Goal: Task Accomplishment & Management: Manage account settings

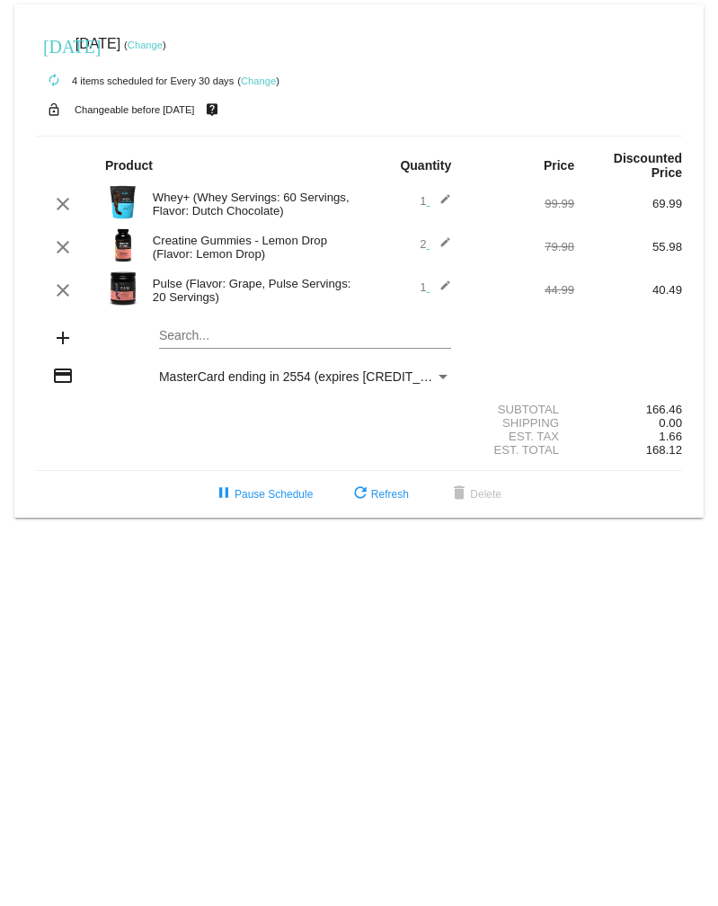
click at [187, 333] on mat-card "[DATE] [DATE] ( Change ) autorenew 4 items scheduled for Every 30 days ( Change…" at bounding box center [359, 260] width 690 height 513
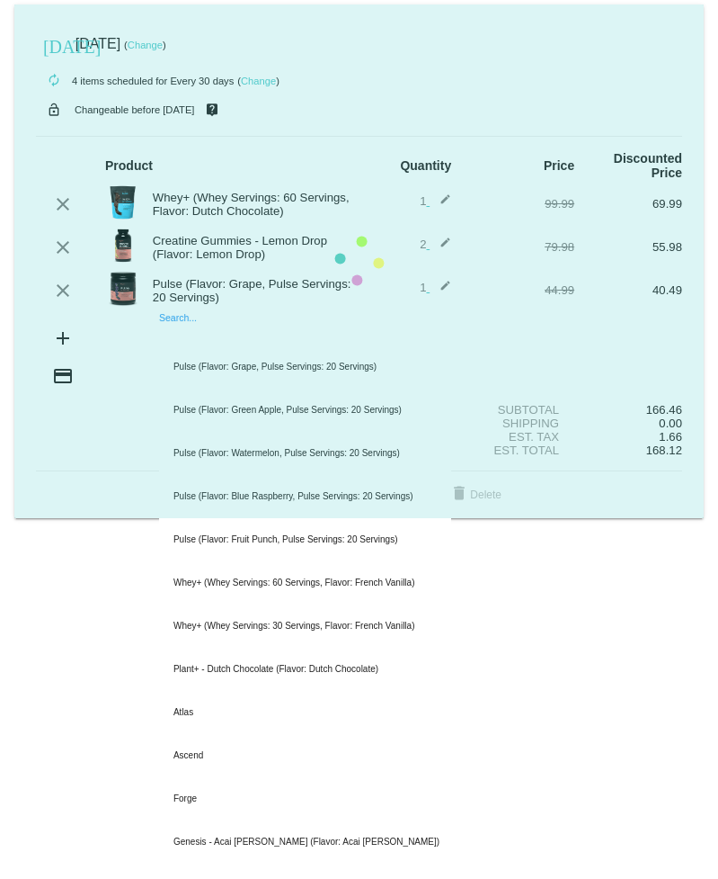
click at [189, 334] on mat-card "[DATE] [DATE] ( Change ) autorenew 4 items scheduled for Every 30 days ( Change…" at bounding box center [359, 260] width 690 height 513
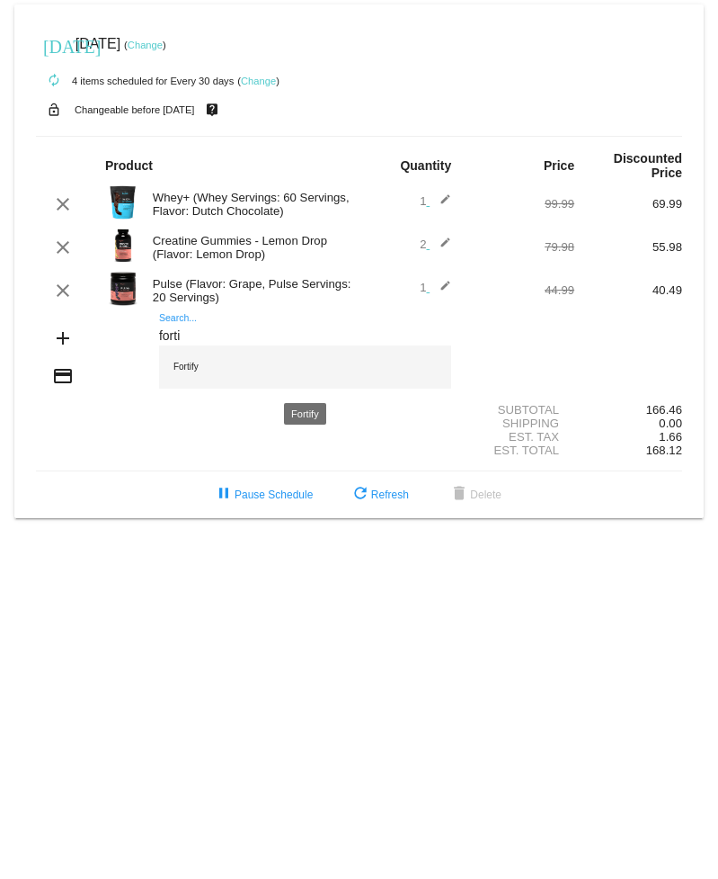
type input "forti"
click at [190, 374] on div "Fortify" at bounding box center [305, 366] width 292 height 43
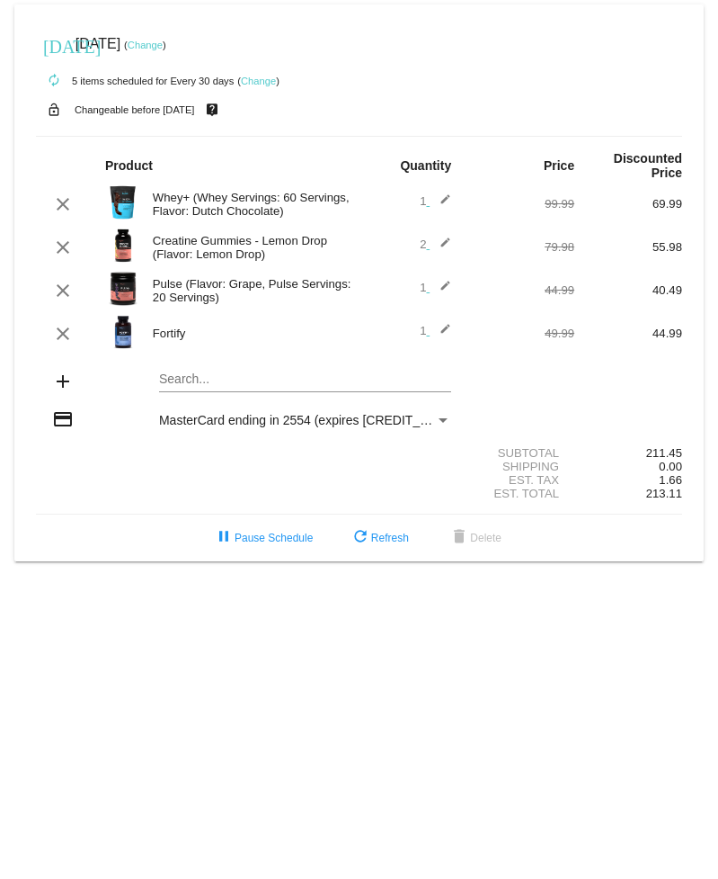
click at [446, 288] on mat-icon "edit" at bounding box center [441, 291] width 22 height 22
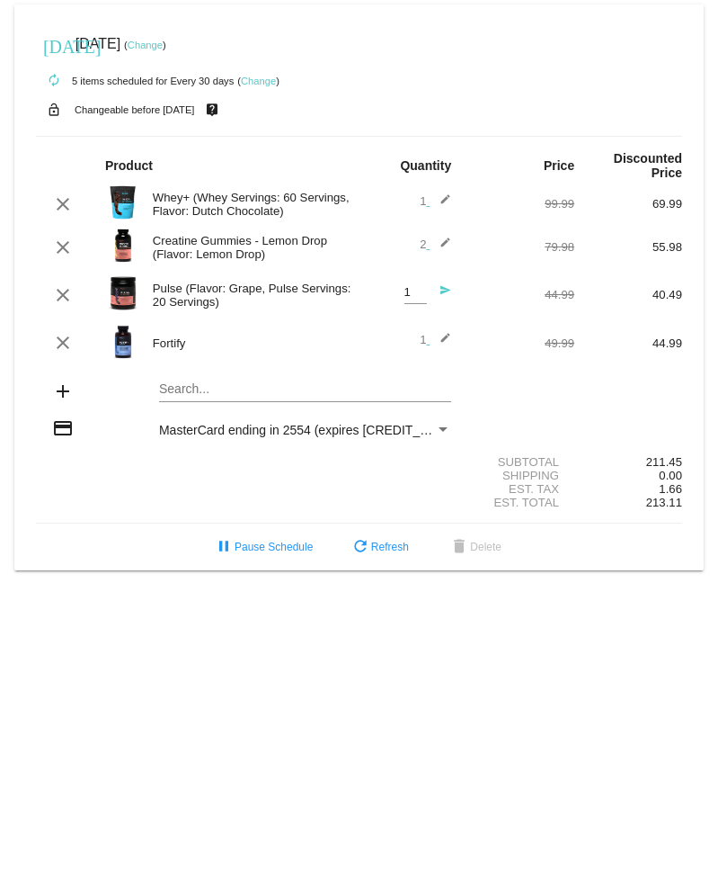
type input "2"
click at [423, 289] on input "2" at bounding box center [416, 292] width 22 height 13
click at [449, 201] on mat-icon "edit" at bounding box center [441, 204] width 22 height 22
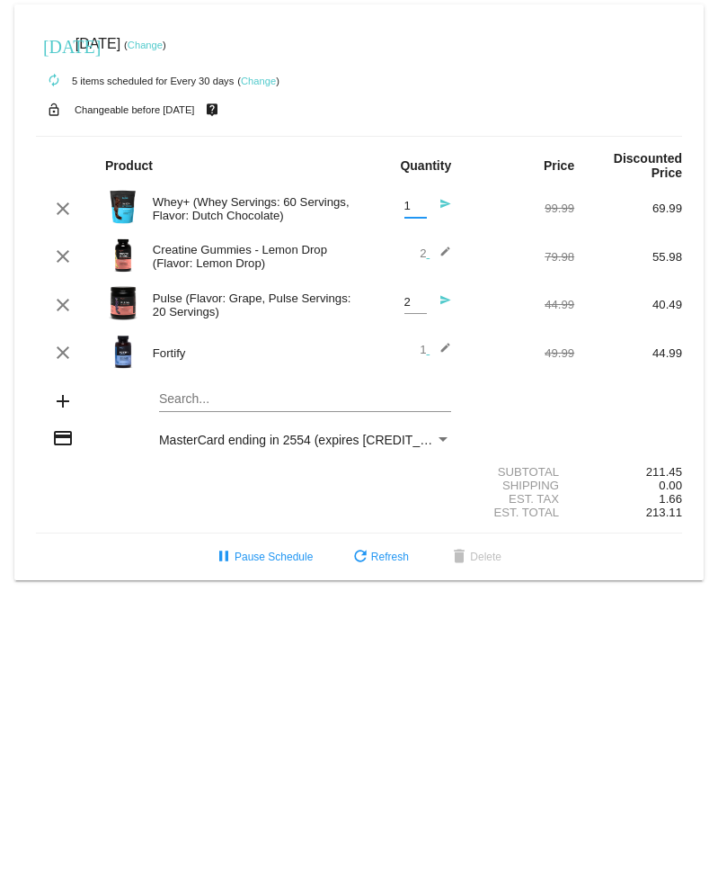
click at [422, 213] on input "1" at bounding box center [416, 206] width 22 height 13
click at [417, 213] on input "1" at bounding box center [416, 206] width 22 height 13
click at [67, 209] on mat-icon "clear" at bounding box center [63, 209] width 22 height 22
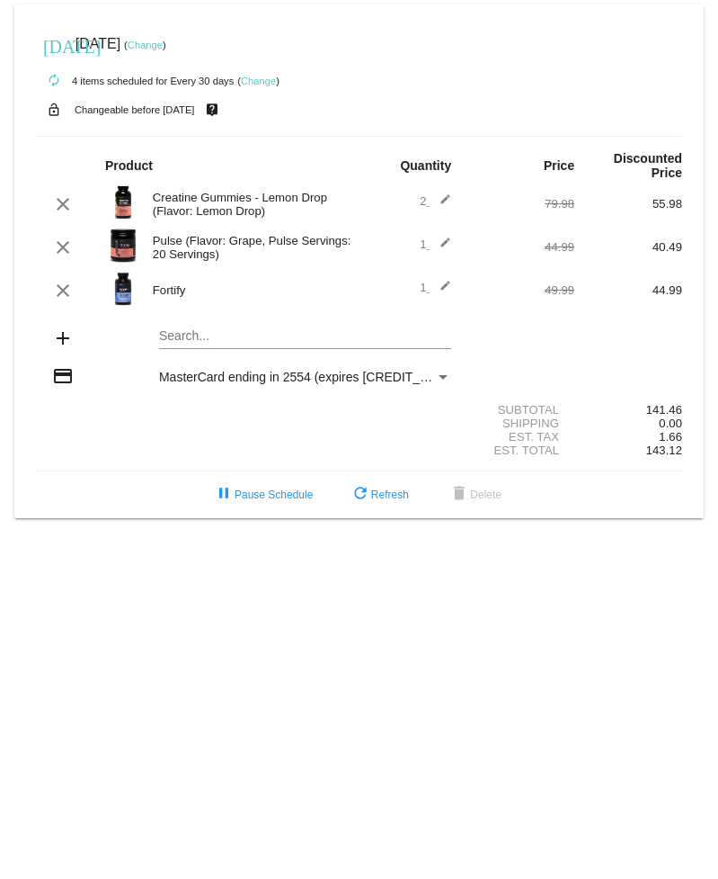
click at [364, 582] on body "[DATE] [DATE] ( Change ) autorenew 4 items scheduled for Every 30 days ( Change…" at bounding box center [359, 439] width 718 height 879
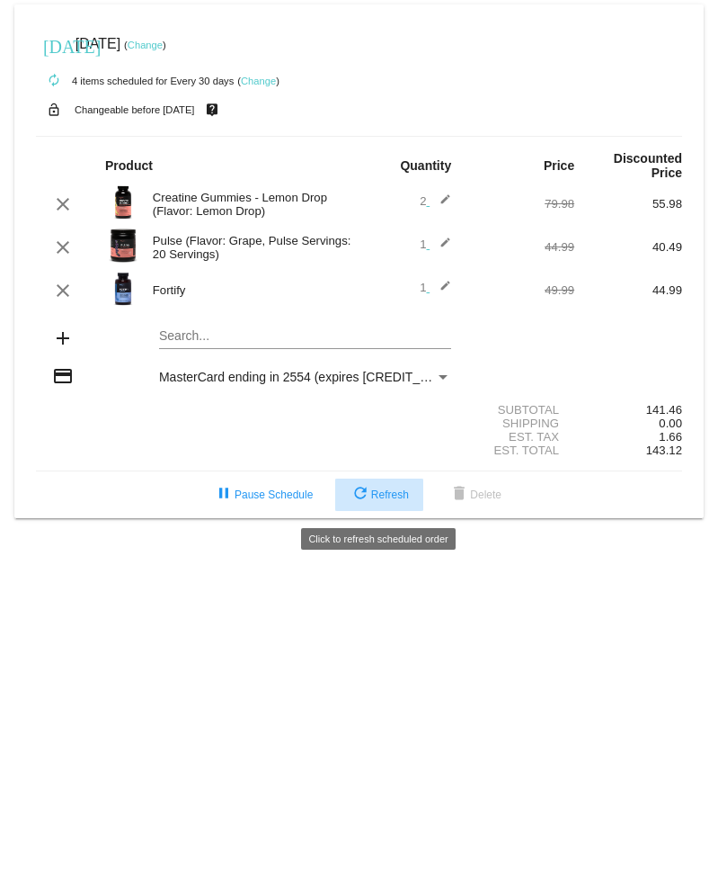
click at [392, 507] on button "refresh Refresh" at bounding box center [379, 494] width 88 height 32
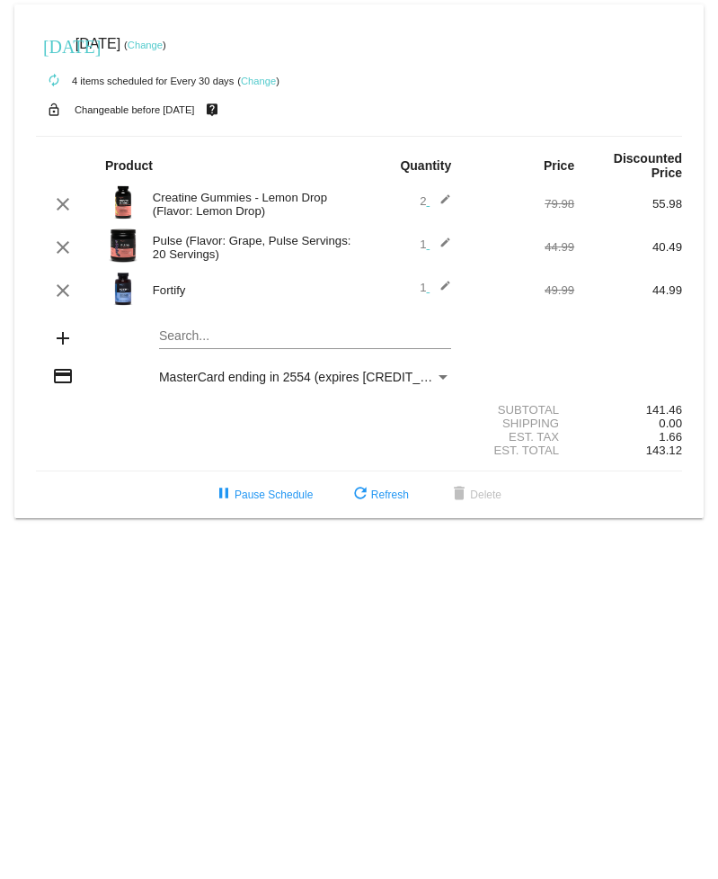
click at [173, 335] on mat-card "[DATE] [DATE] ( Change ) autorenew 4 items scheduled for Every 30 days ( Change…" at bounding box center [359, 260] width 690 height 513
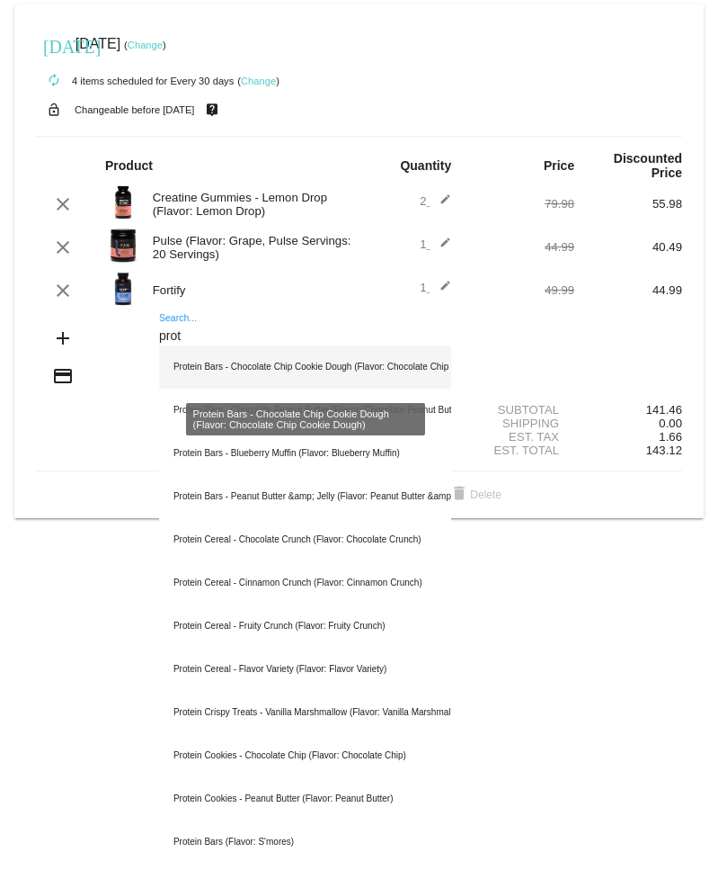
type input "port"
